Goal: Transaction & Acquisition: Download file/media

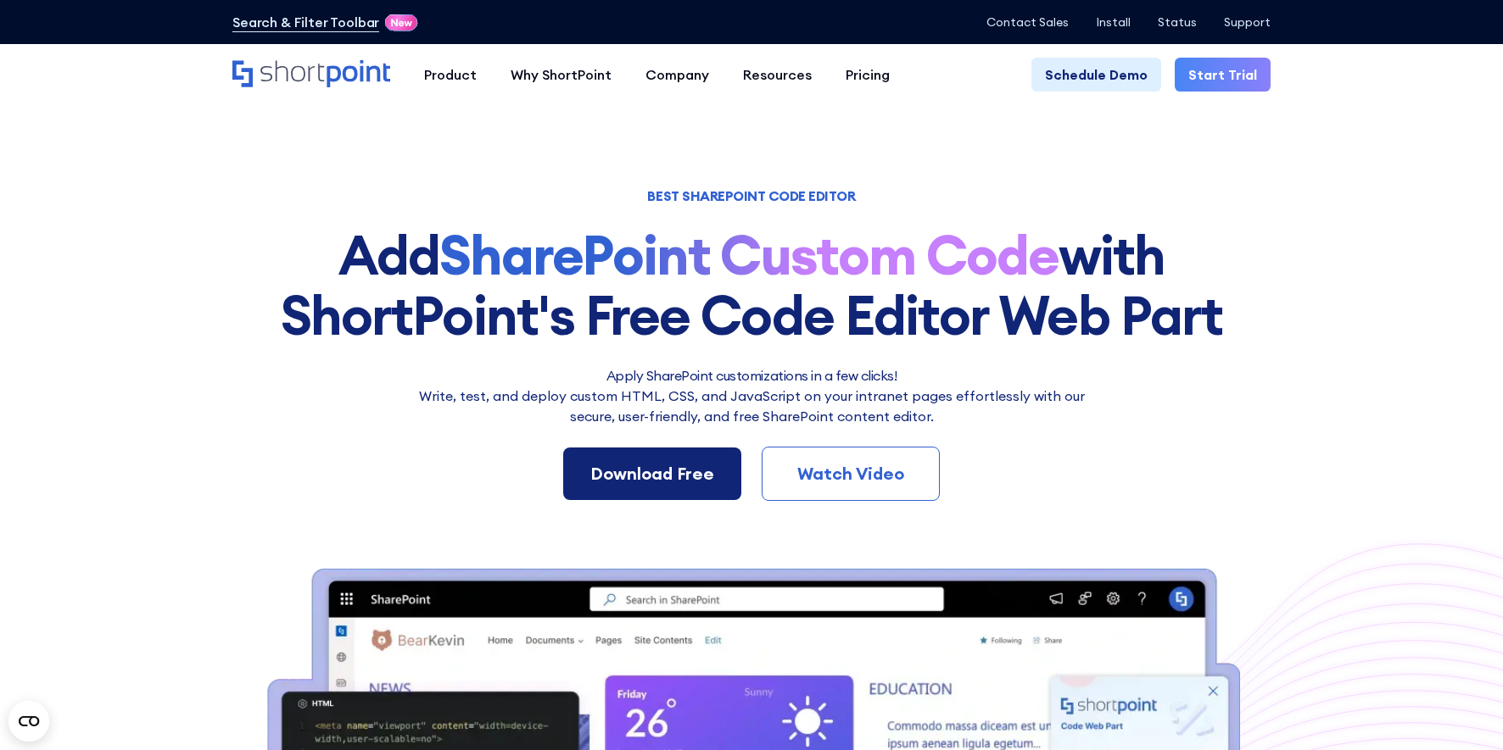
click at [702, 456] on link "Download Free" at bounding box center [652, 474] width 178 height 53
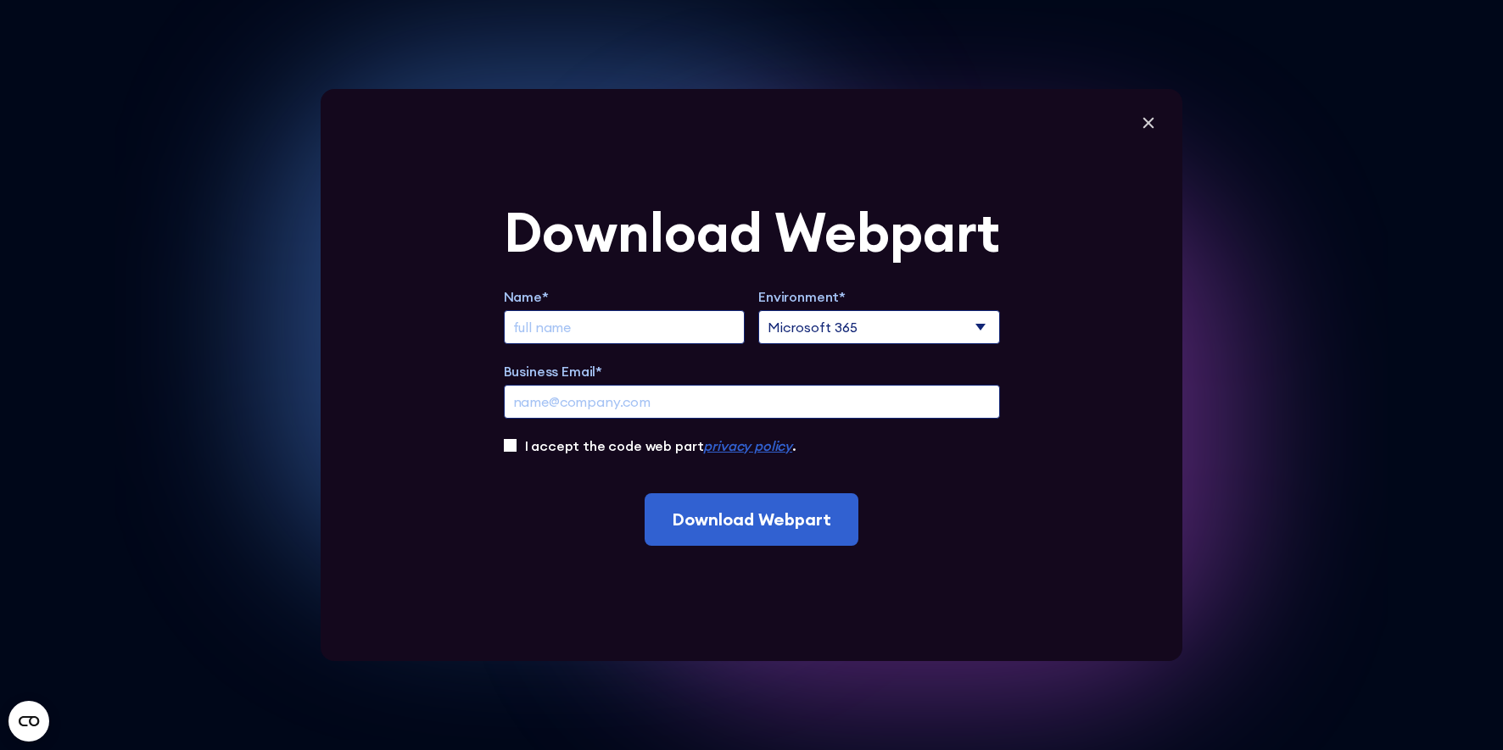
click at [702, 326] on input "Extend Trial" at bounding box center [625, 327] width 242 height 34
click at [572, 315] on input "Extend Trial" at bounding box center [625, 327] width 242 height 34
type input "Elizabeth"
click at [571, 390] on input "Business Email*" at bounding box center [752, 402] width 496 height 34
type input "elizabeth@shortpoint.com"
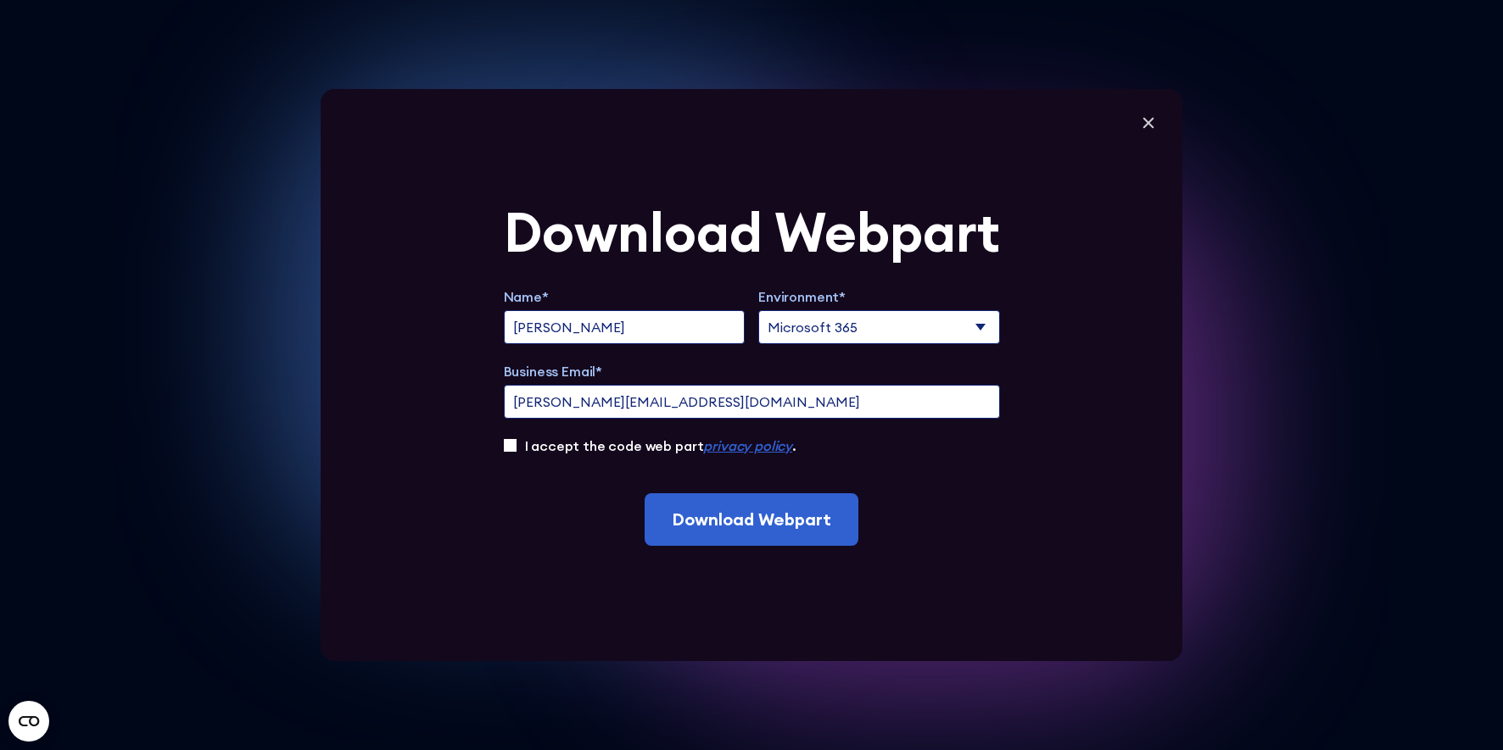
click at [569, 448] on label "I accept the code web part privacy policy ." at bounding box center [660, 446] width 271 height 20
click at [516, 448] on input "I accept the code web part privacy policy ." at bounding box center [510, 445] width 13 height 13
checkbox input "true"
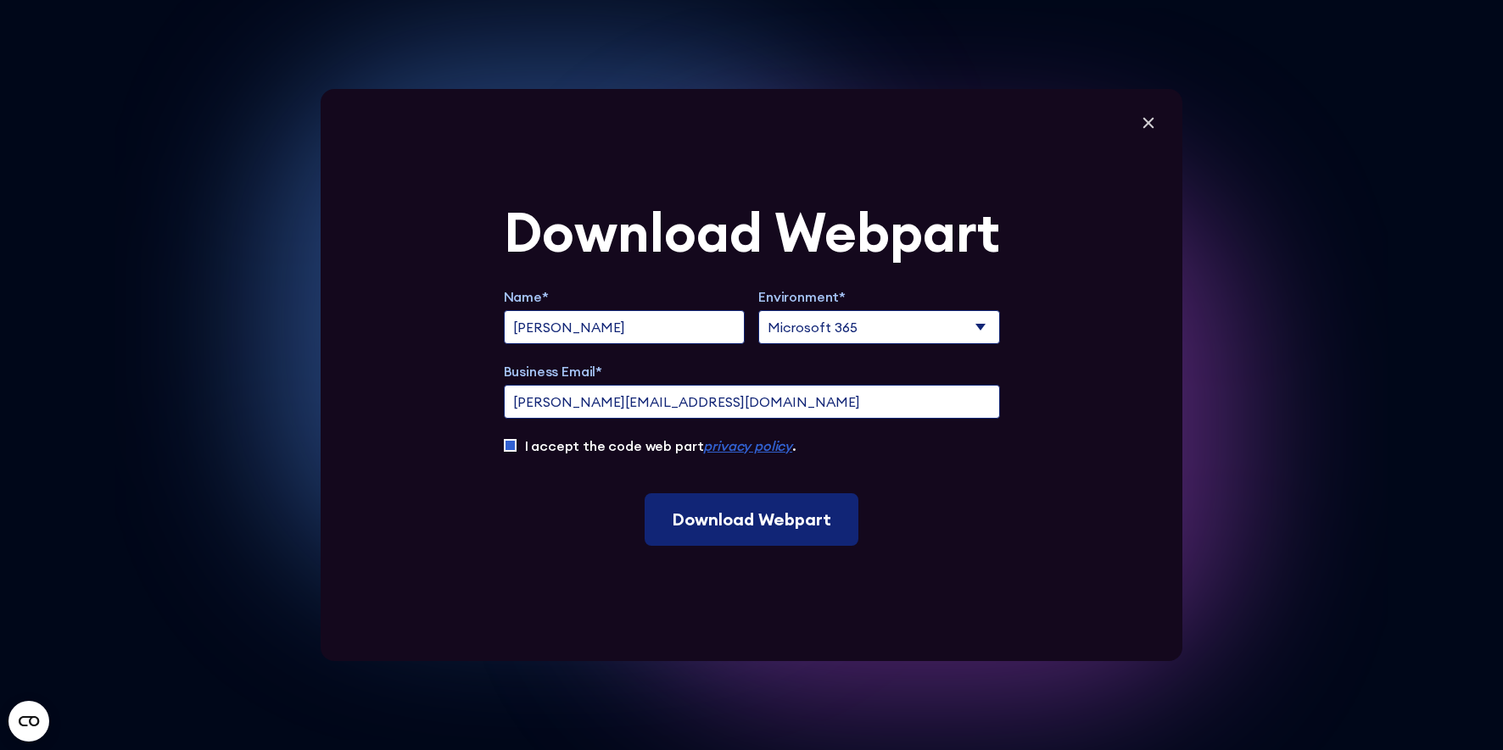
click at [749, 531] on input "Download Webpart" at bounding box center [751, 520] width 214 height 53
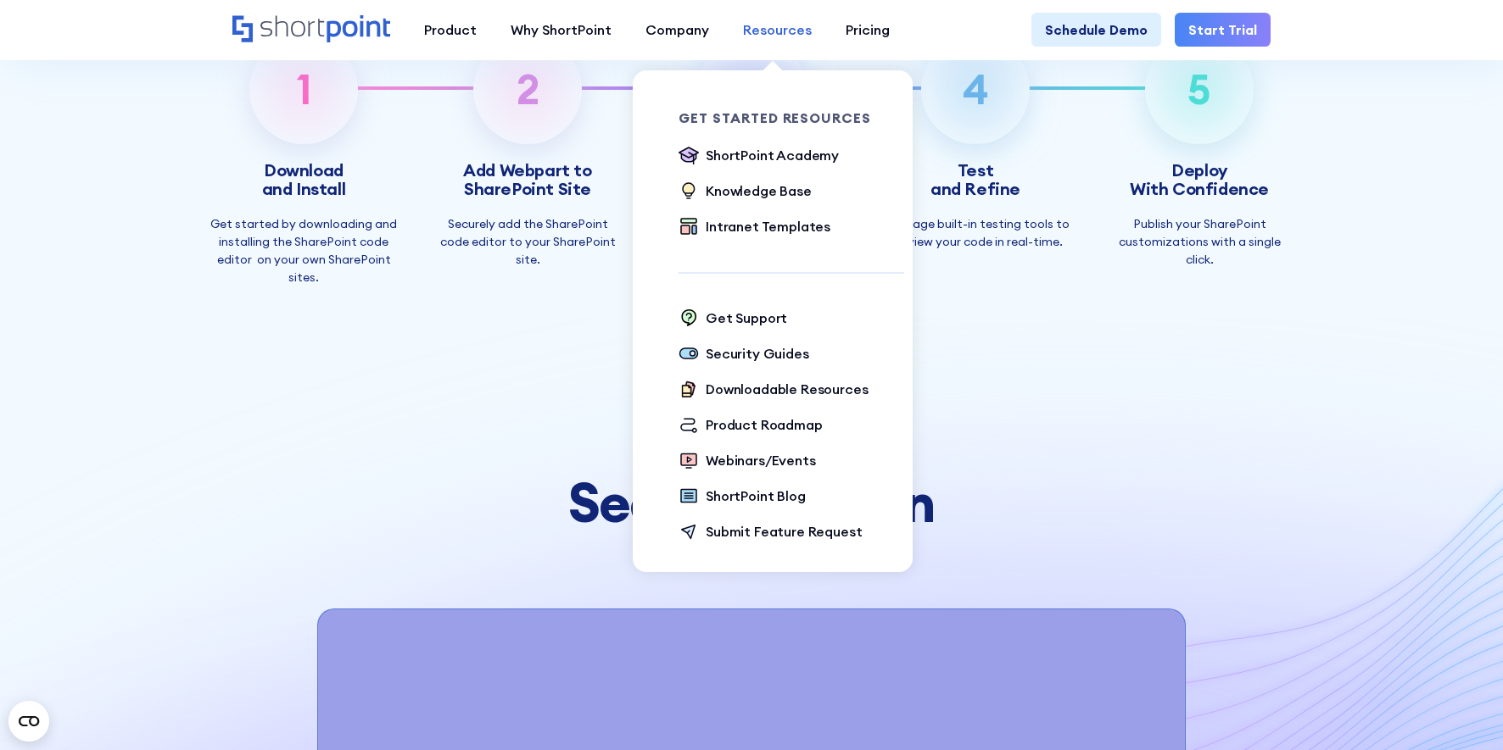
scroll to position [6358, 0]
